Goal: Task Accomplishment & Management: Use online tool/utility

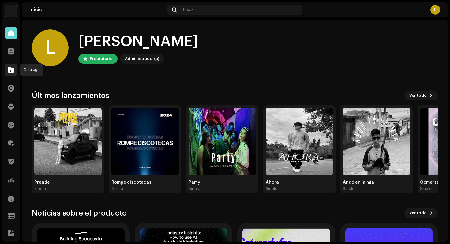
click at [12, 68] on span at bounding box center [11, 69] width 6 height 5
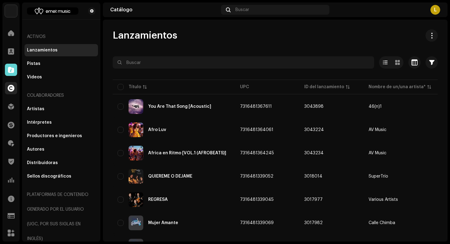
click at [11, 82] on div at bounding box center [11, 88] width 12 height 12
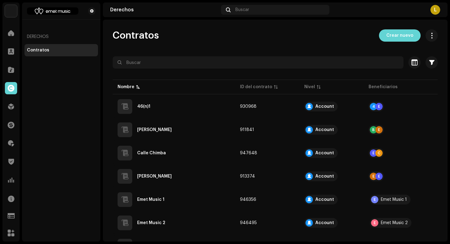
click at [44, 48] on div "Contratos" at bounding box center [38, 50] width 22 height 5
click at [6, 105] on div at bounding box center [11, 106] width 12 height 12
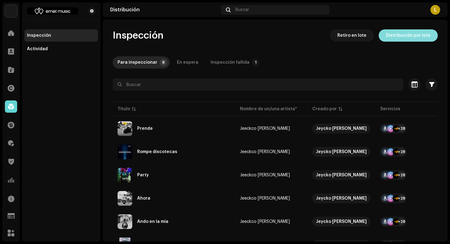
click at [411, 40] on span "Distribución por lote" at bounding box center [408, 35] width 44 height 12
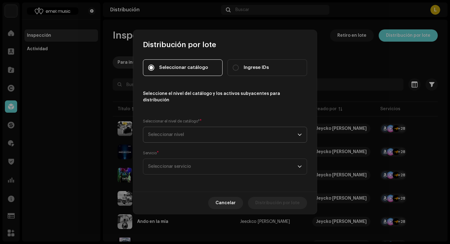
click at [217, 130] on span "Seleccionar nivel" at bounding box center [222, 134] width 149 height 15
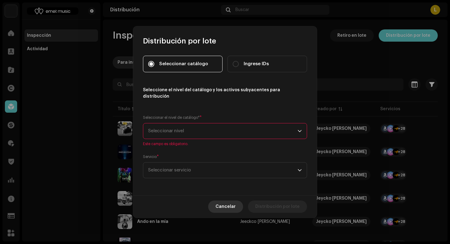
click at [236, 209] on span "Cancelar" at bounding box center [225, 206] width 20 height 12
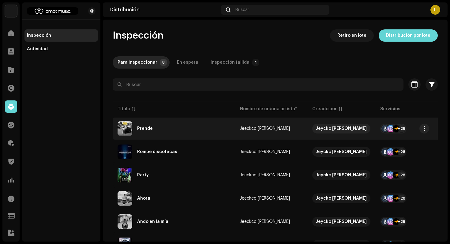
click at [237, 124] on td "Jeeckco [PERSON_NAME]" at bounding box center [271, 129] width 72 height 22
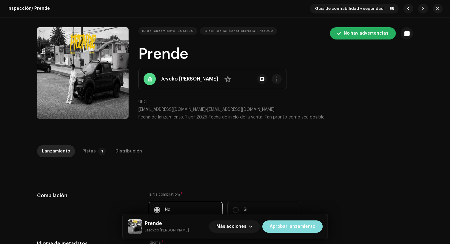
click at [288, 227] on span "Aprobar lanzamiento" at bounding box center [293, 226] width 46 height 12
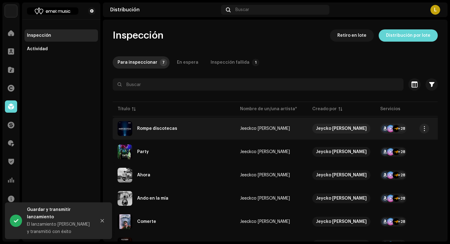
click at [164, 126] on div "Rompe discotecas" at bounding box center [157, 128] width 40 height 4
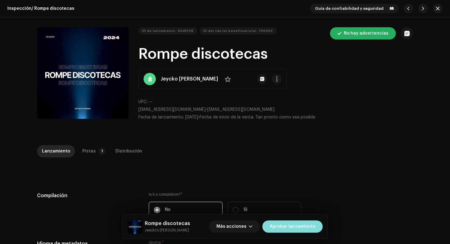
click at [291, 226] on span "Aprobar lanzamiento" at bounding box center [293, 226] width 46 height 12
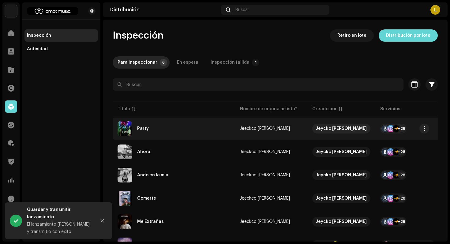
click at [164, 135] on div "Party" at bounding box center [174, 128] width 113 height 15
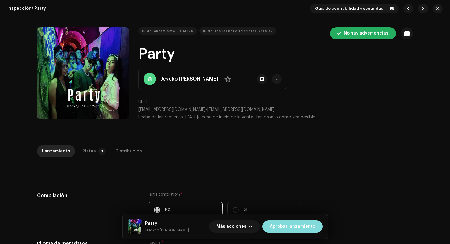
click at [310, 229] on span "Aprobar lanzamiento" at bounding box center [293, 226] width 46 height 12
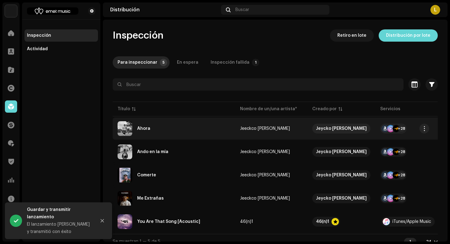
click at [143, 129] on div "Ahora" at bounding box center [143, 128] width 13 height 4
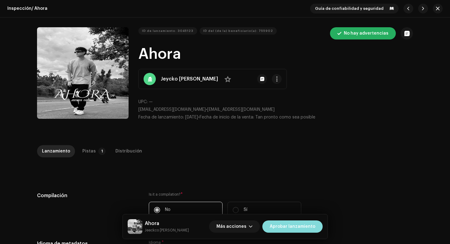
click at [286, 227] on span "Aprobar lanzamiento" at bounding box center [293, 226] width 46 height 12
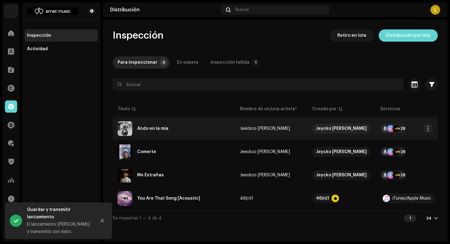
click at [166, 129] on div "Ando en la mía" at bounding box center [152, 128] width 31 height 4
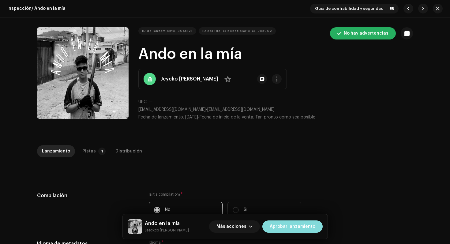
click at [279, 225] on span "Aprobar lanzamiento" at bounding box center [293, 226] width 46 height 12
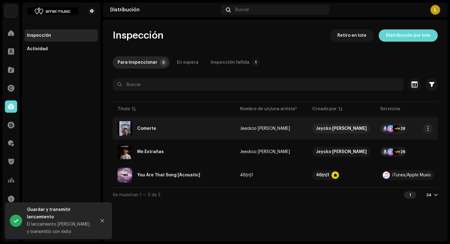
click at [171, 119] on td "Comerte" at bounding box center [174, 129] width 122 height 22
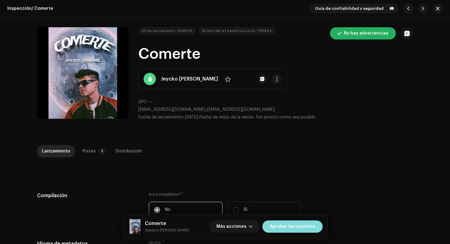
click at [292, 226] on span "Aprobar lanzamiento" at bounding box center [293, 226] width 46 height 12
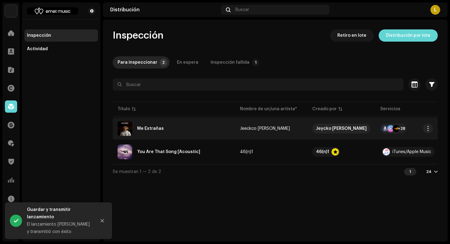
click at [210, 124] on div "Me Extrañas" at bounding box center [174, 128] width 113 height 15
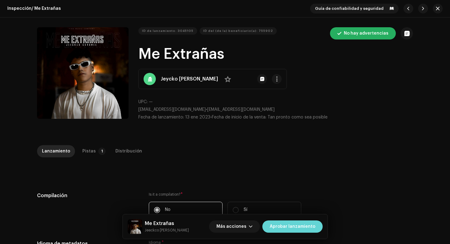
click at [291, 227] on span "Aprobar lanzamiento" at bounding box center [293, 226] width 46 height 12
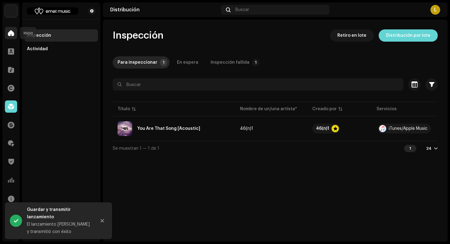
click at [10, 31] on span at bounding box center [11, 33] width 6 height 5
